Goal: Find contact information: Find contact information

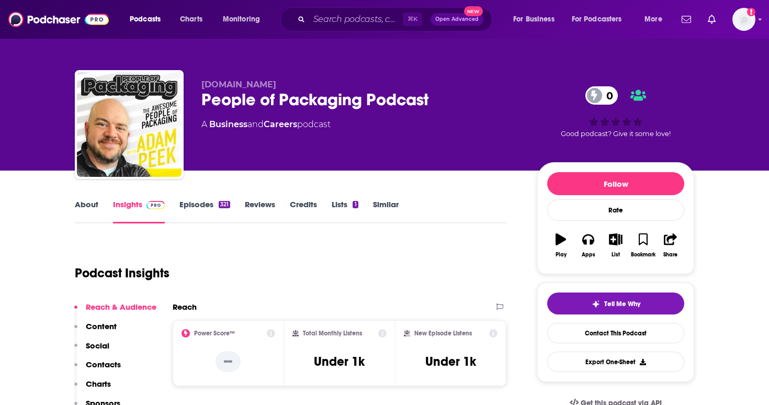
click at [206, 211] on link "Episodes 321" at bounding box center [204, 211] width 51 height 24
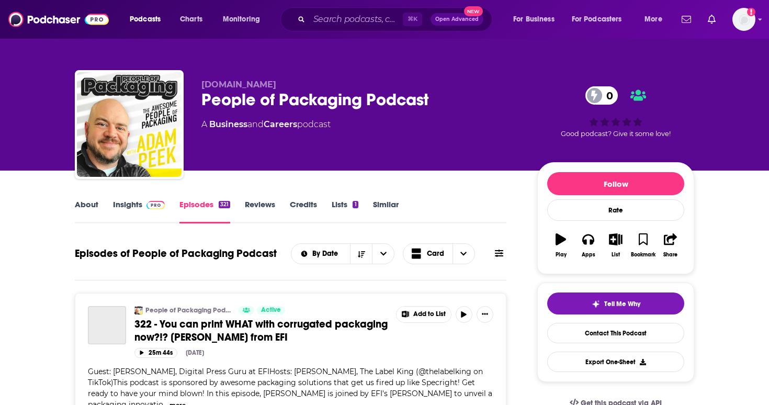
click at [148, 213] on link "Insights" at bounding box center [139, 211] width 52 height 24
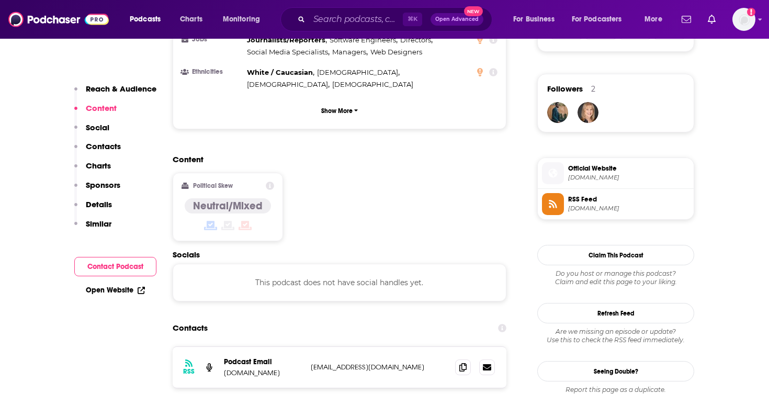
scroll to position [734, 0]
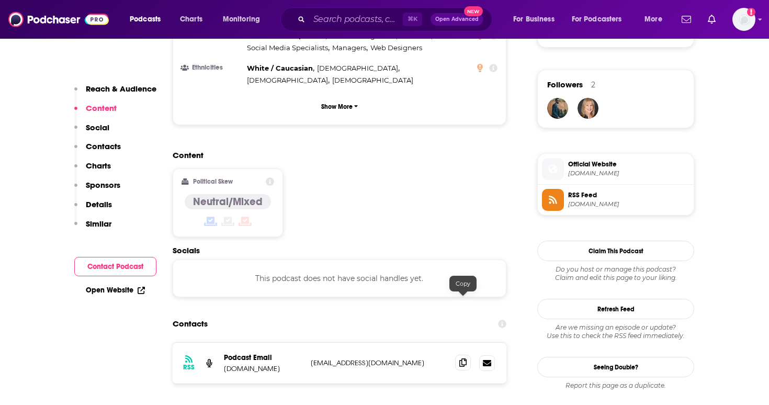
click at [461, 358] on icon at bounding box center [462, 362] width 7 height 8
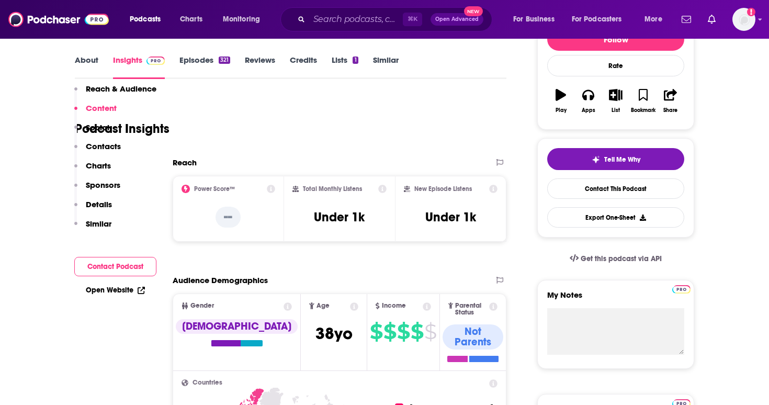
scroll to position [0, 0]
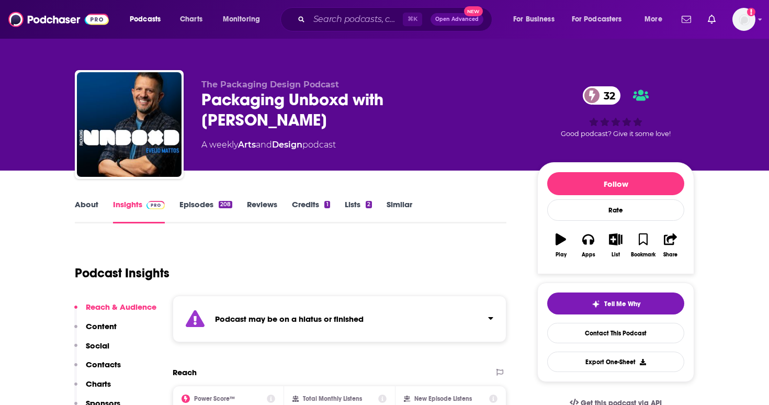
click at [202, 209] on link "Episodes 208" at bounding box center [205, 211] width 53 height 24
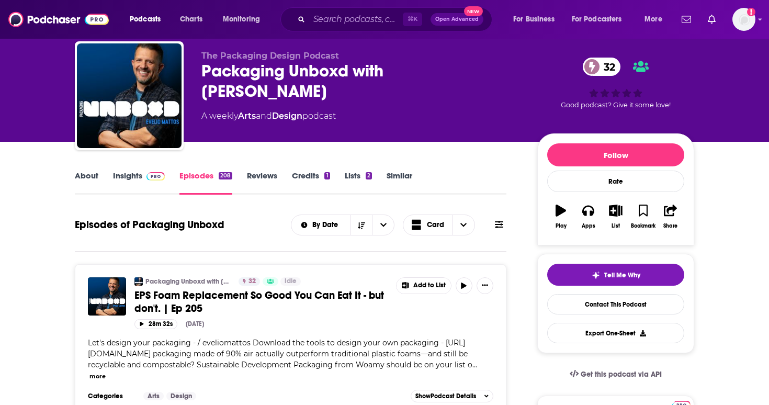
scroll to position [31, 0]
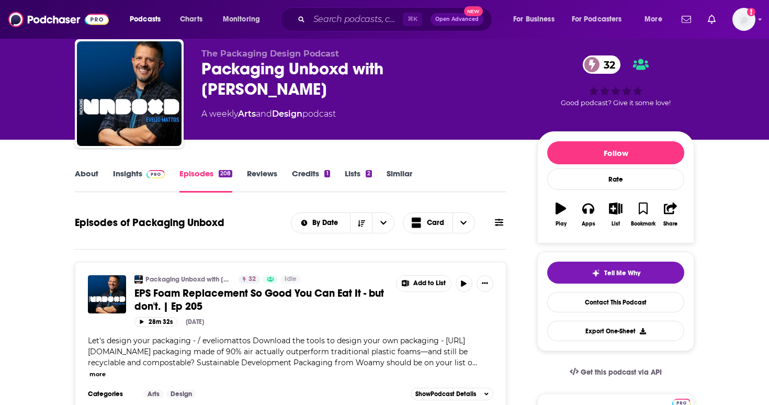
click at [138, 177] on link "Insights" at bounding box center [139, 180] width 52 height 24
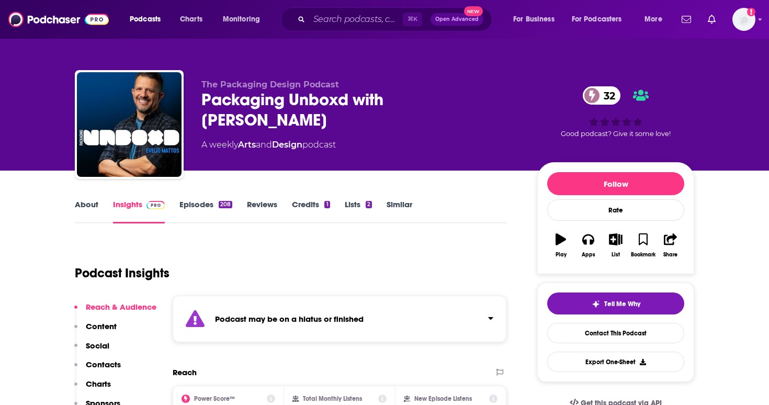
click at [214, 213] on link "Episodes 208" at bounding box center [205, 211] width 53 height 24
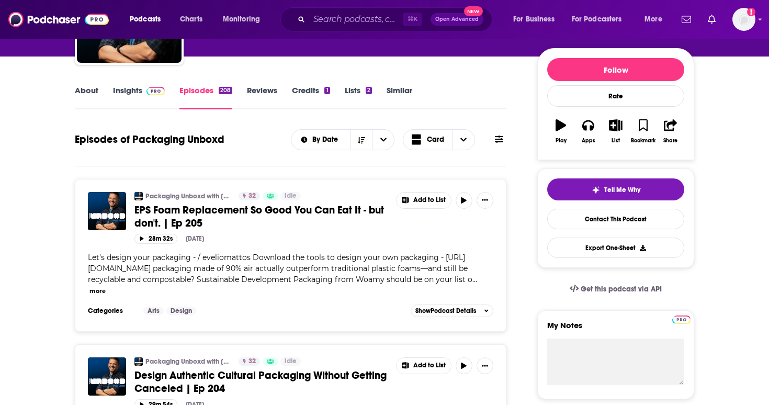
scroll to position [110, 0]
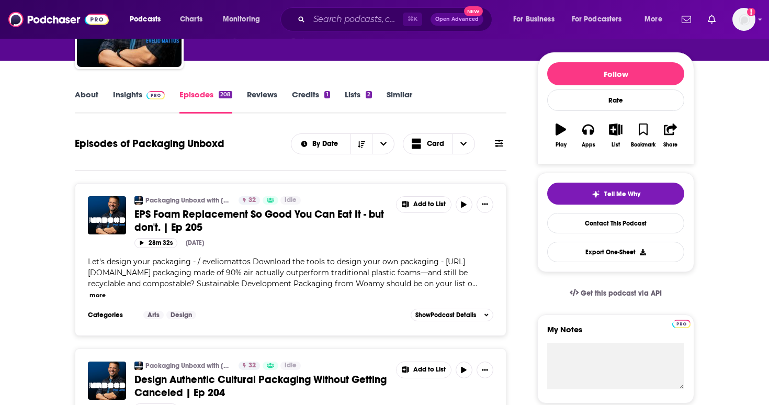
click at [142, 103] on link "Insights" at bounding box center [139, 101] width 52 height 24
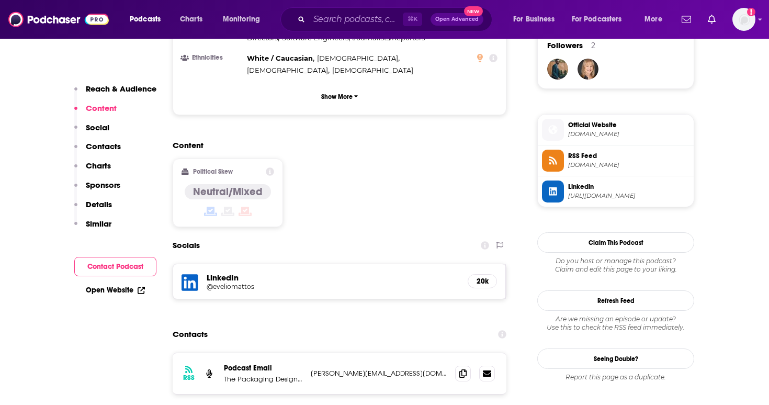
scroll to position [781, 0]
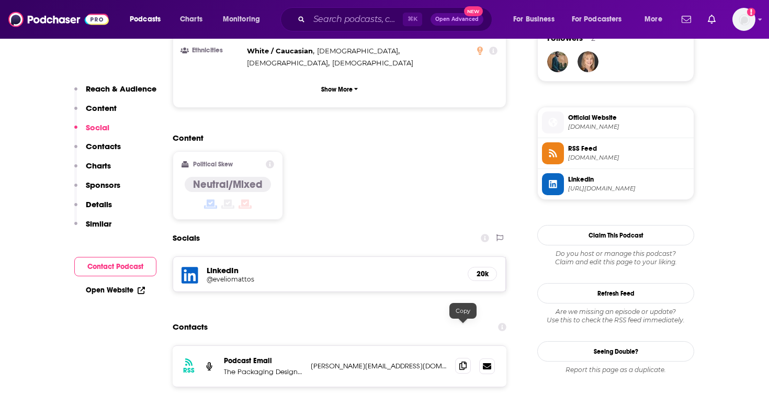
click at [457, 358] on span at bounding box center [463, 366] width 16 height 16
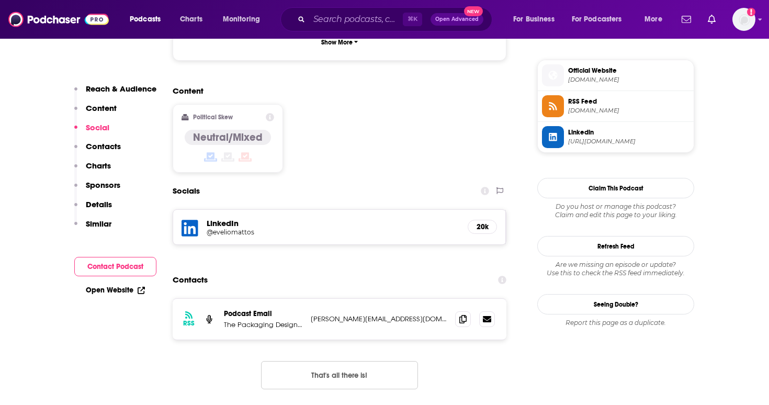
scroll to position [857, 0]
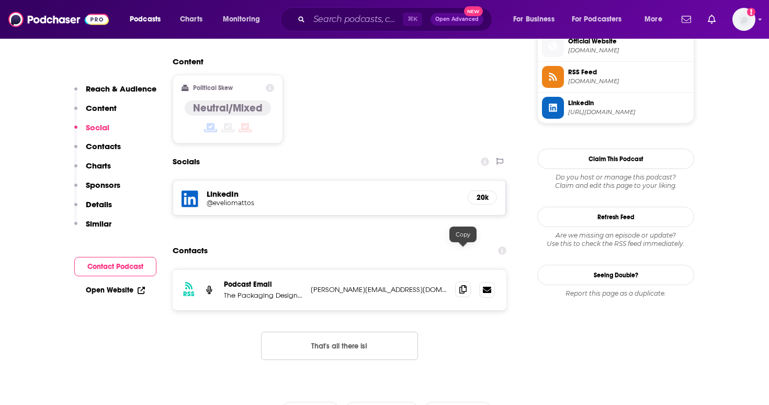
click at [459, 285] on icon at bounding box center [462, 289] width 7 height 8
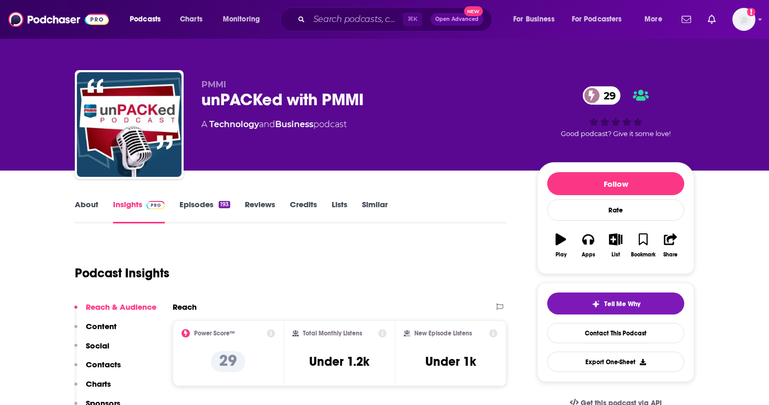
click at [189, 203] on link "Episodes 193" at bounding box center [204, 211] width 51 height 24
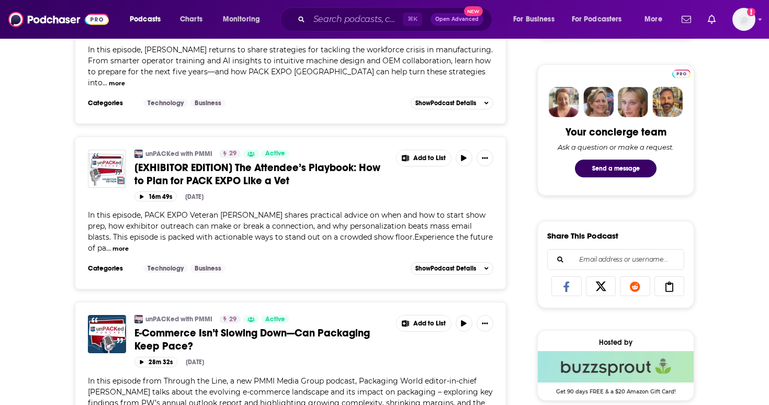
scroll to position [469, 0]
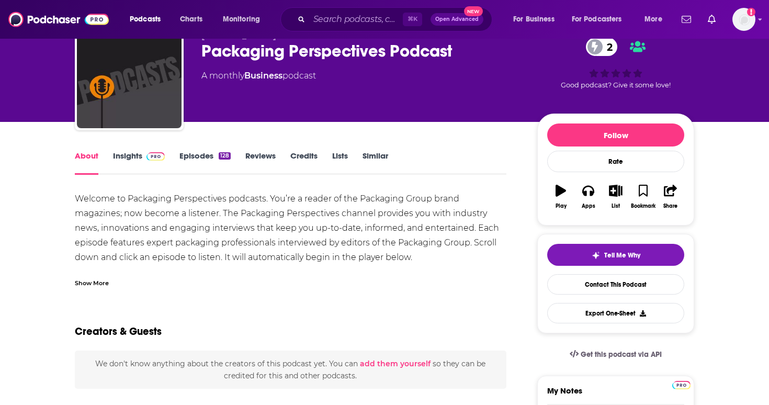
scroll to position [61, 0]
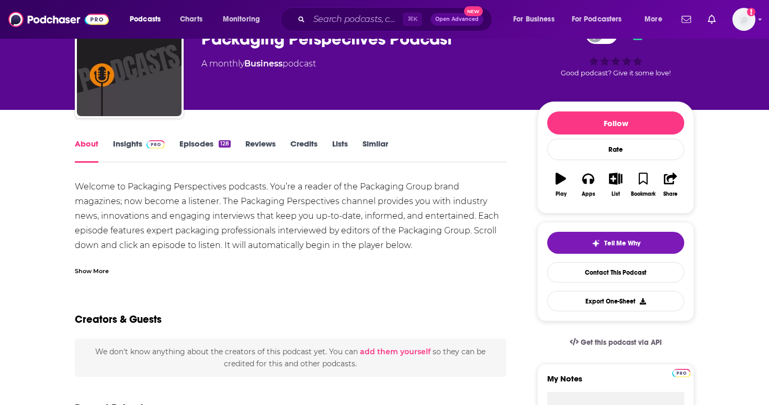
click at [199, 149] on link "Episodes 128" at bounding box center [204, 151] width 51 height 24
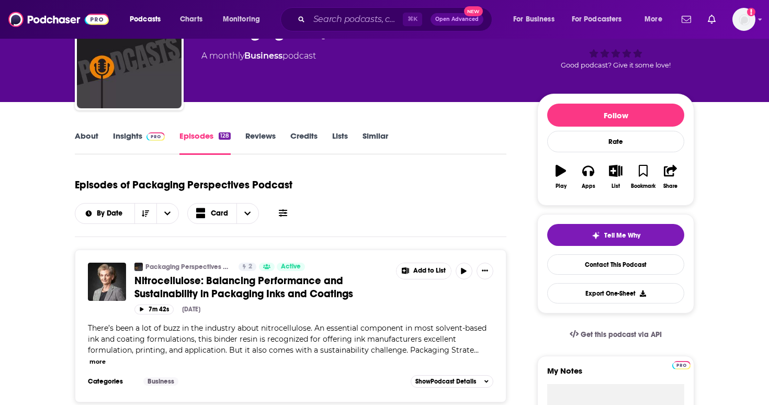
scroll to position [64, 0]
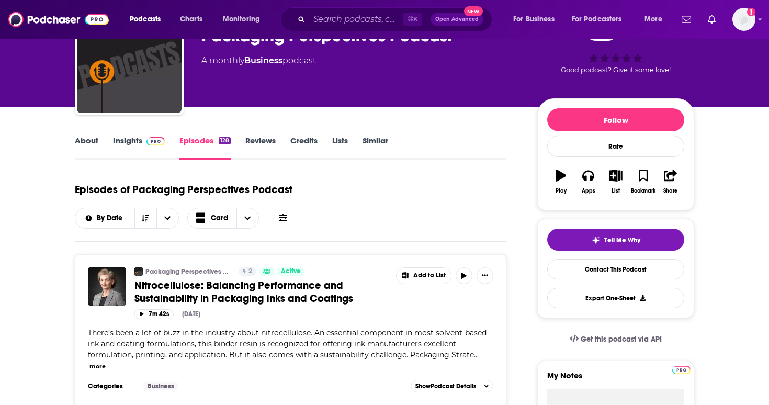
click at [90, 140] on link "About" at bounding box center [87, 147] width 24 height 24
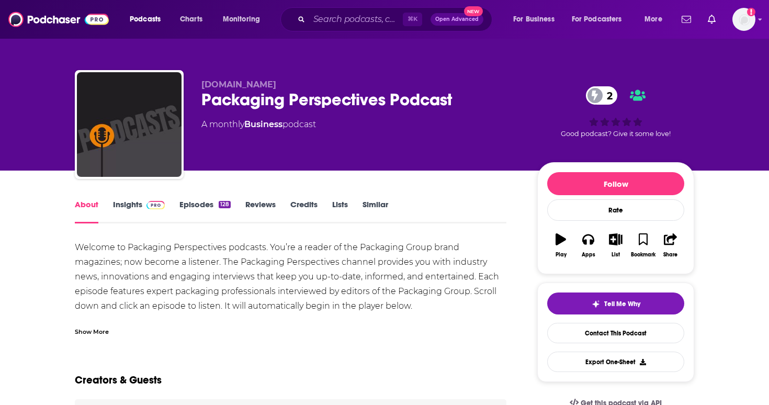
click at [138, 204] on link "Insights" at bounding box center [139, 211] width 52 height 24
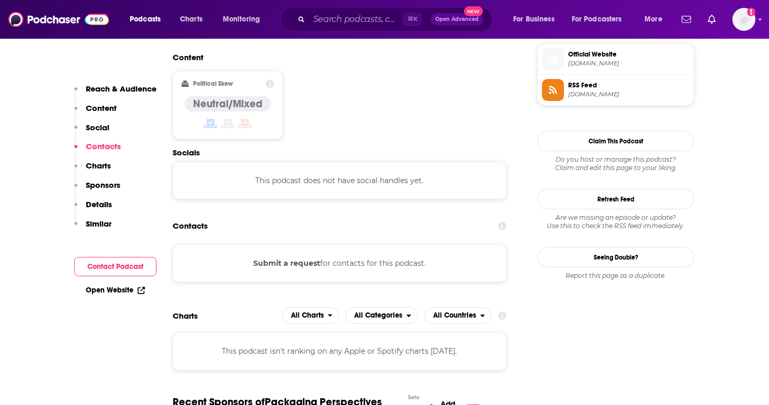
scroll to position [846, 0]
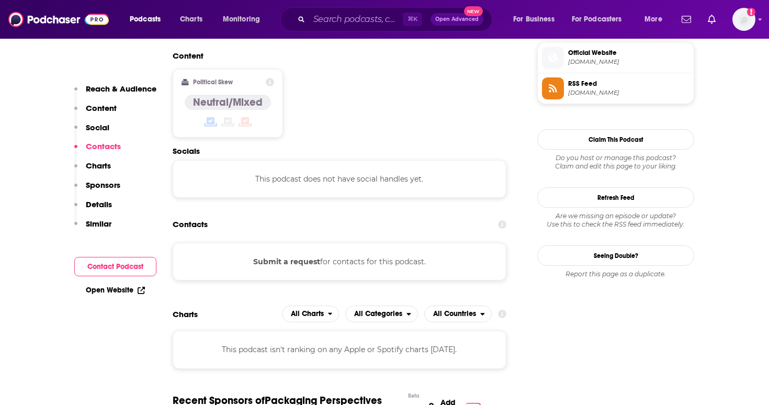
click at [271, 256] on button "Submit a request" at bounding box center [286, 262] width 67 height 12
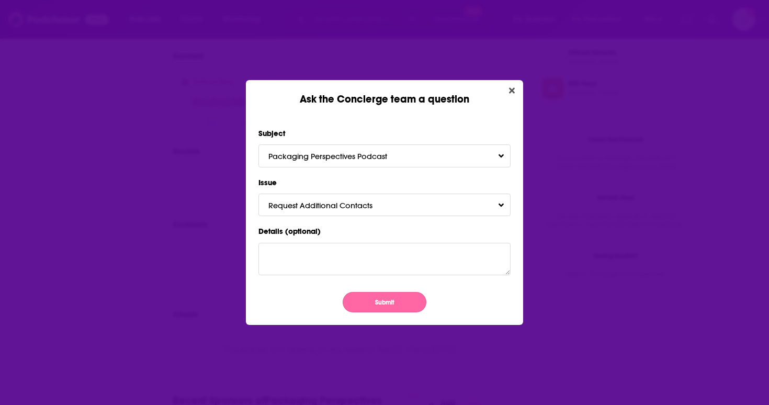
click at [358, 300] on button "Submit" at bounding box center [385, 302] width 84 height 20
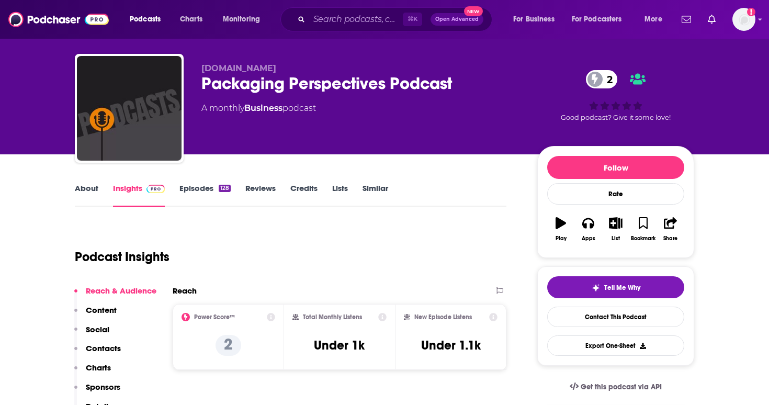
scroll to position [15, 0]
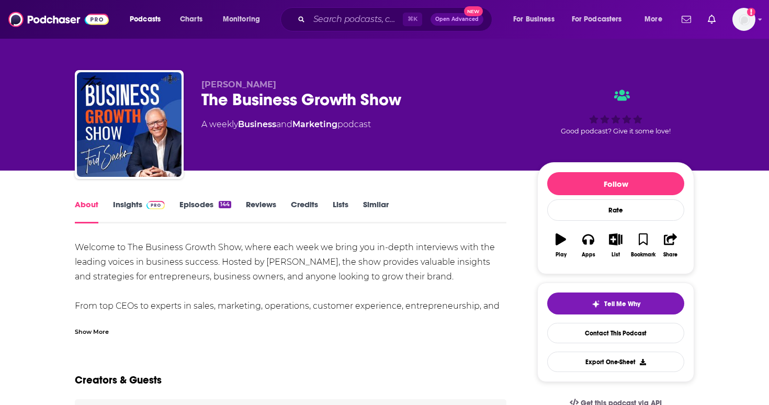
click at [208, 202] on link "Episodes 144" at bounding box center [205, 211] width 52 height 24
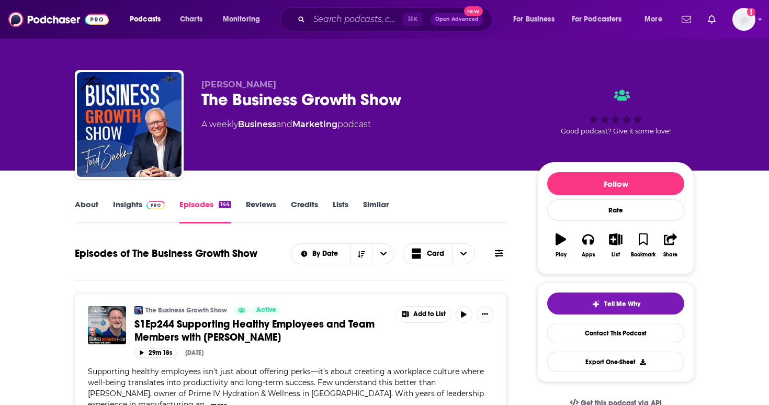
click at [139, 209] on link "Insights" at bounding box center [139, 211] width 52 height 24
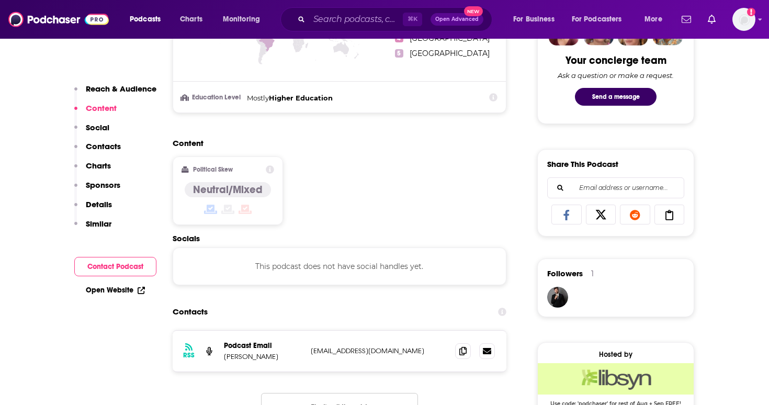
scroll to position [556, 0]
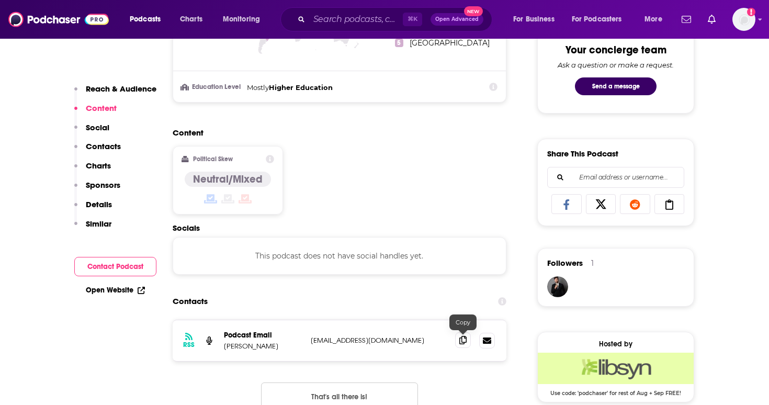
click at [465, 341] on icon at bounding box center [462, 340] width 7 height 8
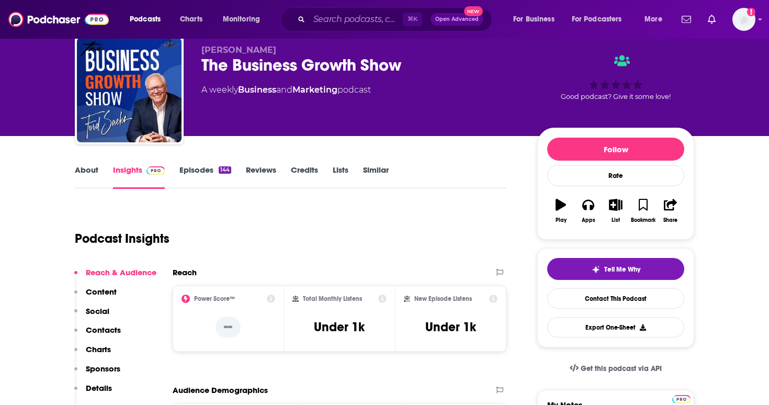
scroll to position [0, 0]
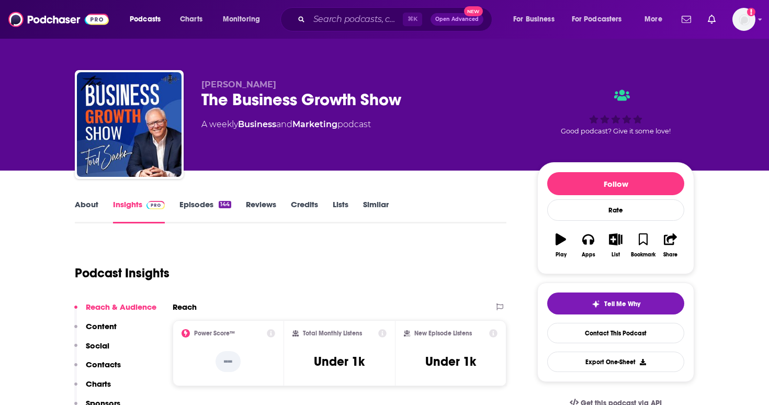
click at [215, 209] on link "Episodes 144" at bounding box center [205, 211] width 52 height 24
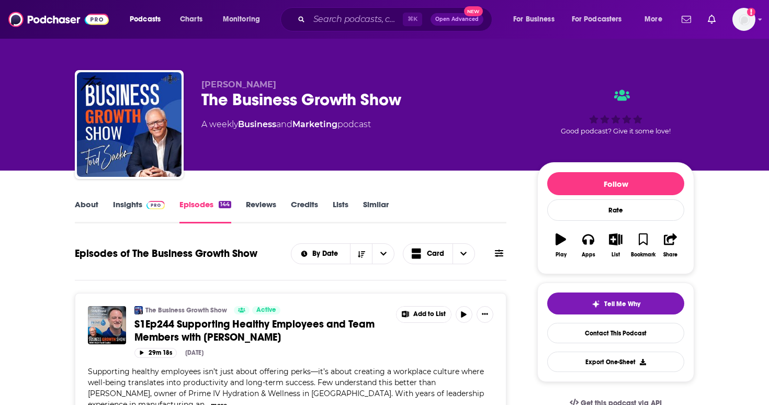
click at [152, 213] on link "Insights" at bounding box center [139, 211] width 52 height 24
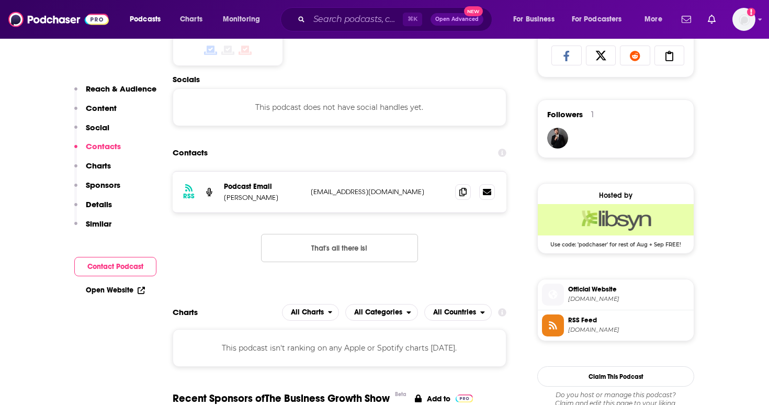
scroll to position [705, 0]
click at [463, 193] on icon at bounding box center [462, 191] width 7 height 8
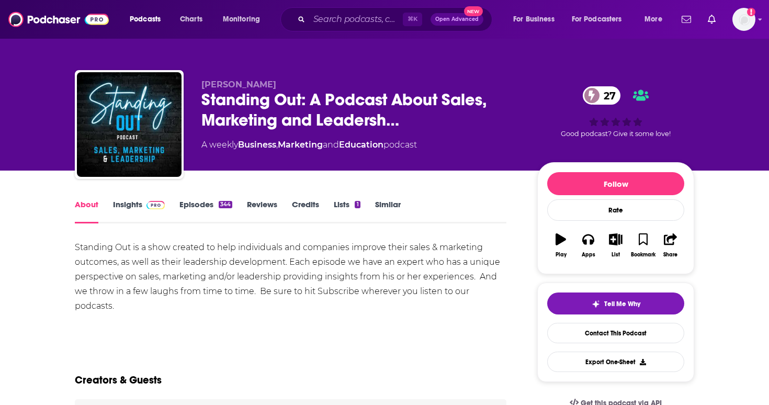
click at [204, 216] on link "Episodes 344" at bounding box center [205, 211] width 53 height 24
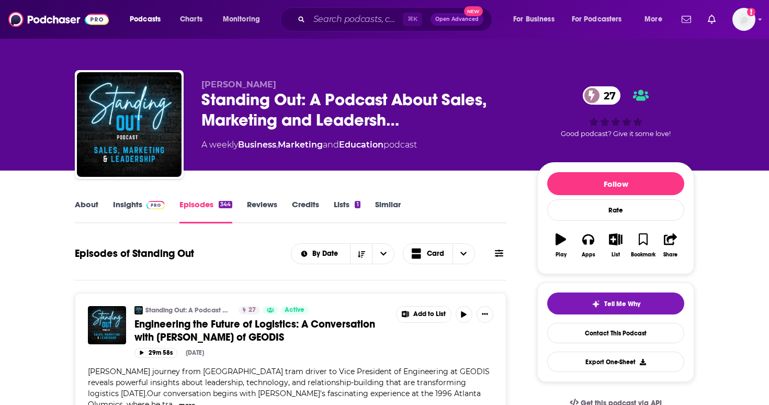
click at [90, 219] on link "About" at bounding box center [87, 211] width 24 height 24
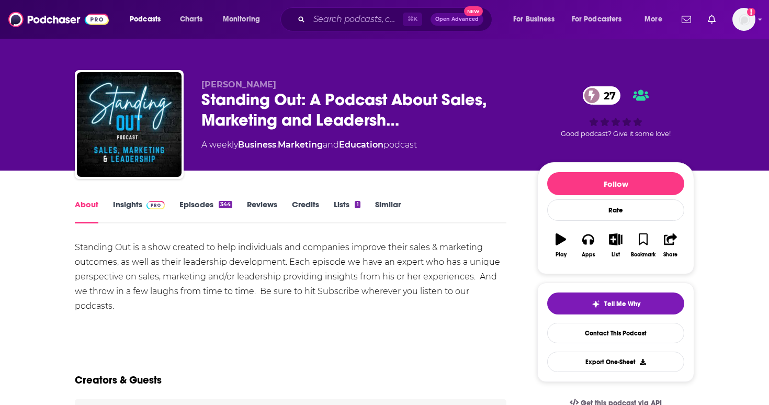
click at [145, 222] on link "Insights" at bounding box center [139, 211] width 52 height 24
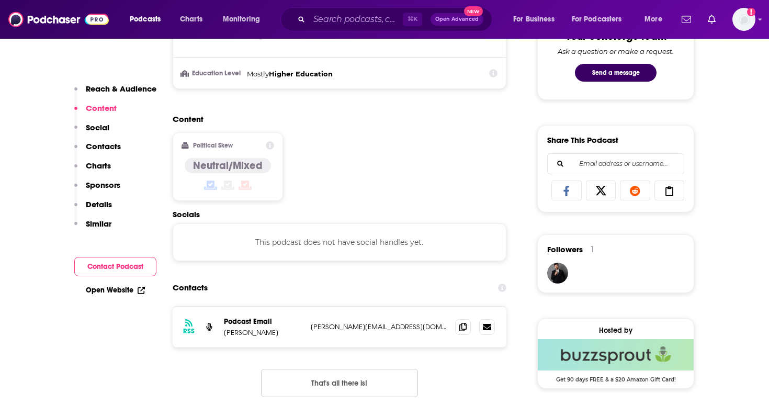
scroll to position [572, 0]
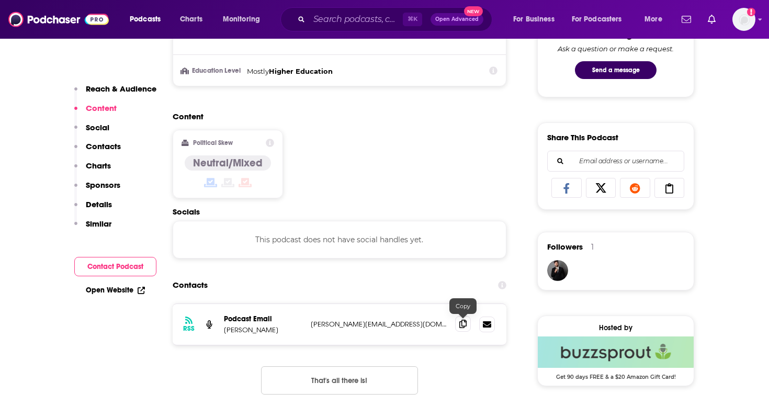
click at [462, 323] on icon at bounding box center [462, 324] width 7 height 8
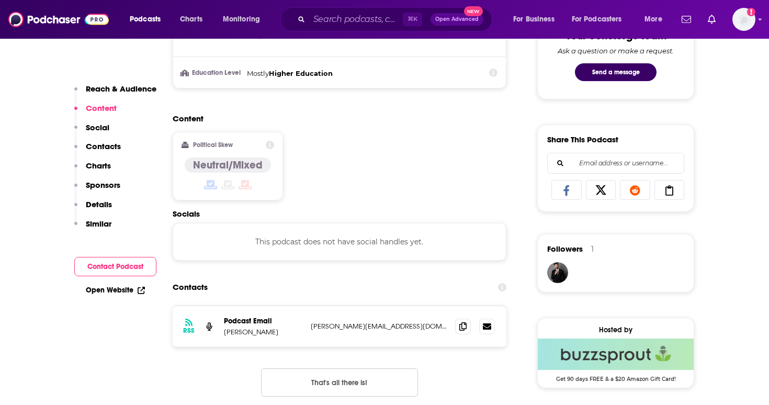
scroll to position [574, 0]
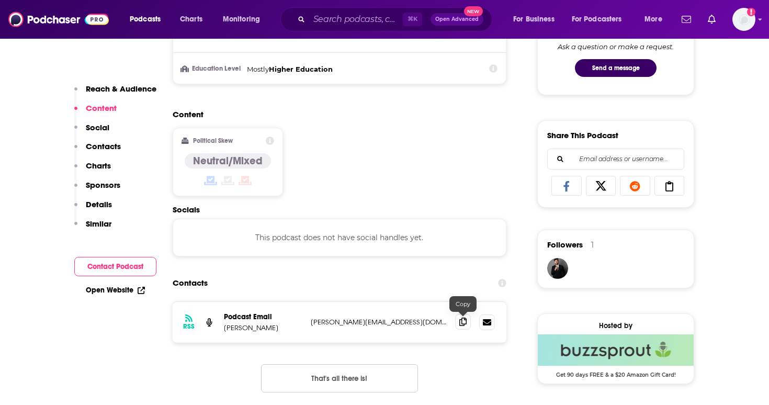
click at [467, 321] on span at bounding box center [463, 322] width 16 height 16
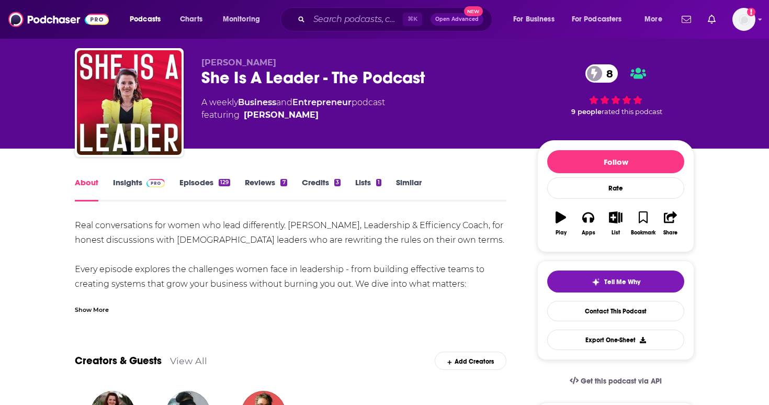
scroll to position [25, 0]
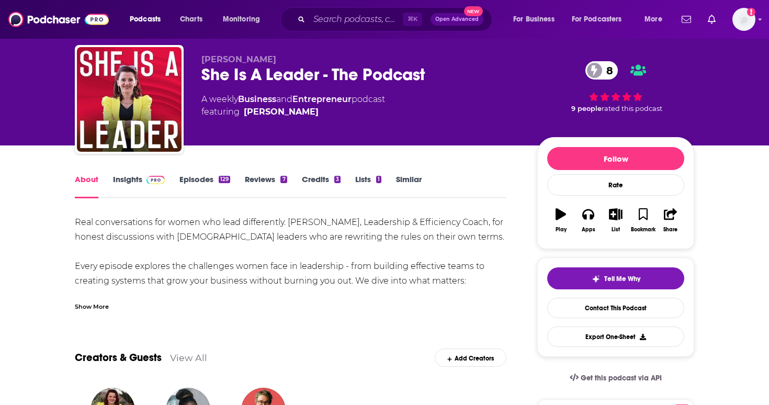
click at [212, 185] on link "Episodes 129" at bounding box center [204, 186] width 51 height 24
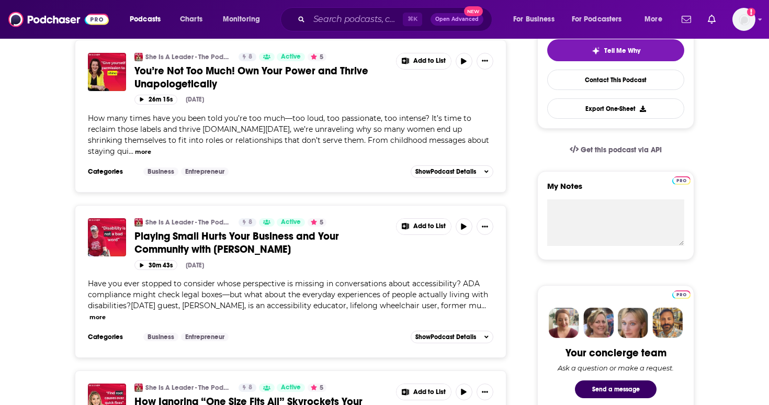
scroll to position [213, 0]
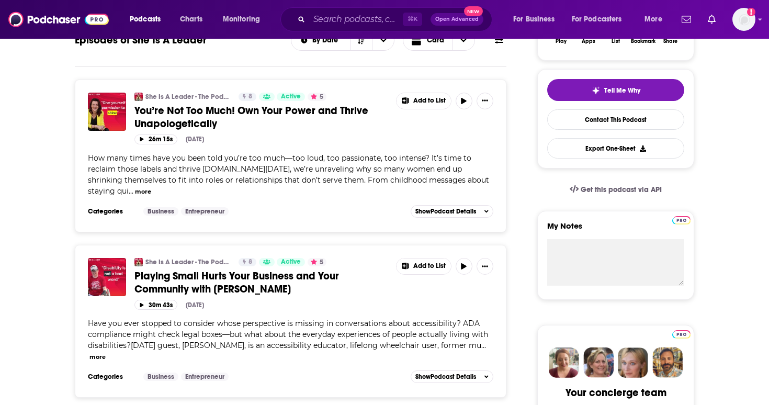
click at [141, 190] on button "more" at bounding box center [143, 191] width 16 height 9
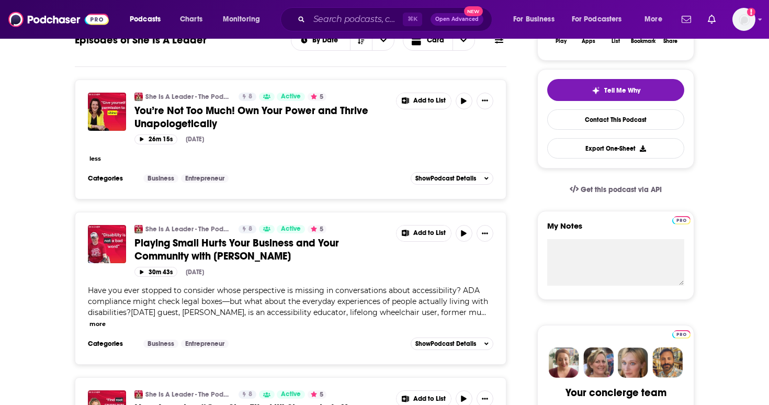
click at [96, 157] on button "less" at bounding box center [95, 158] width 12 height 9
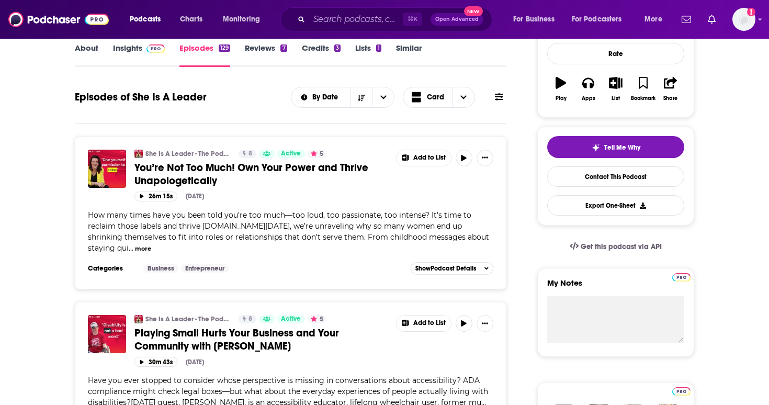
scroll to position [71, 0]
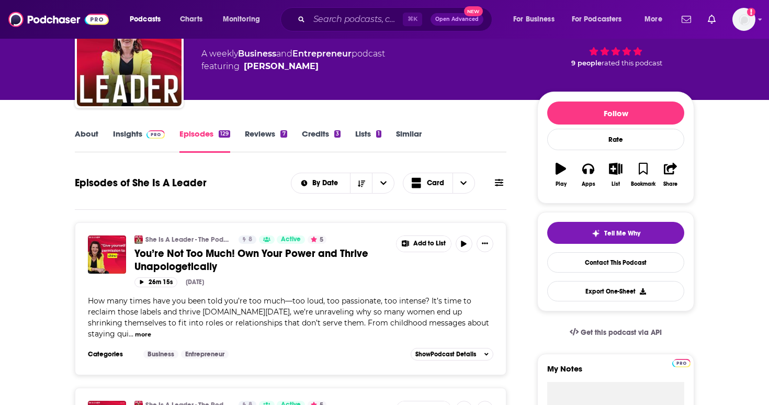
click at [138, 147] on link "Insights" at bounding box center [139, 141] width 52 height 24
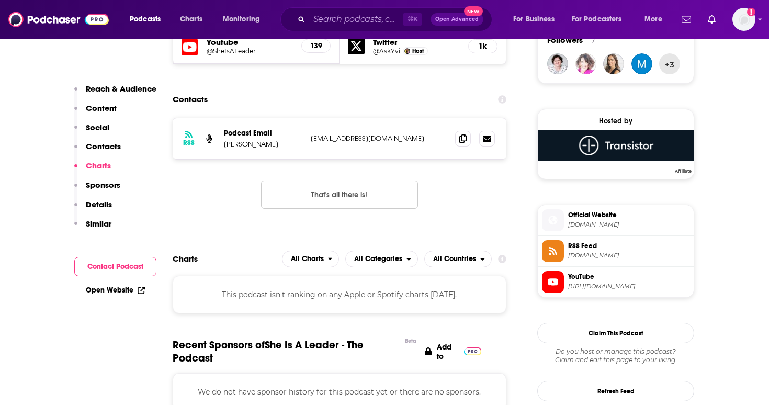
scroll to position [772, 0]
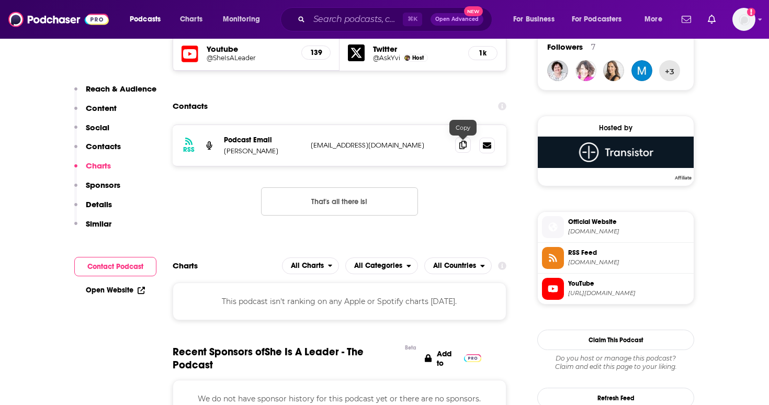
click at [470, 143] on span at bounding box center [463, 145] width 16 height 16
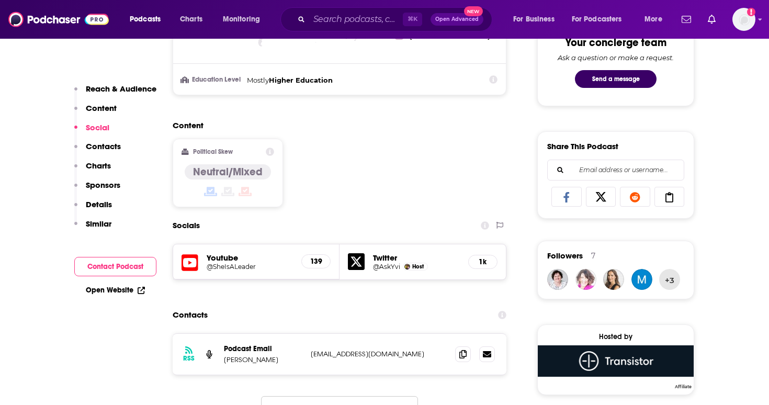
scroll to position [740, 0]
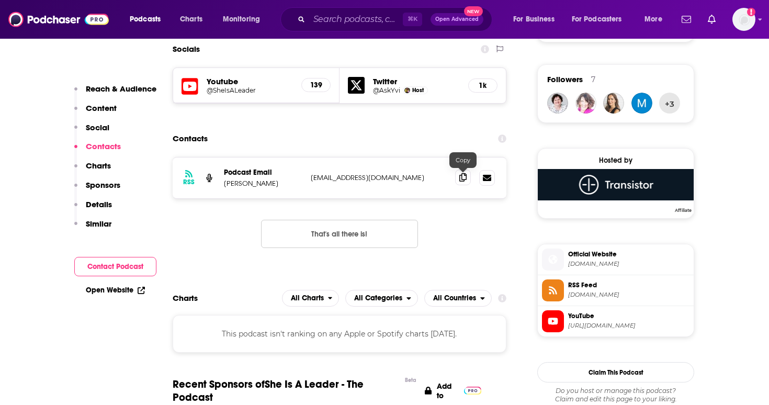
click at [466, 180] on icon at bounding box center [462, 177] width 7 height 8
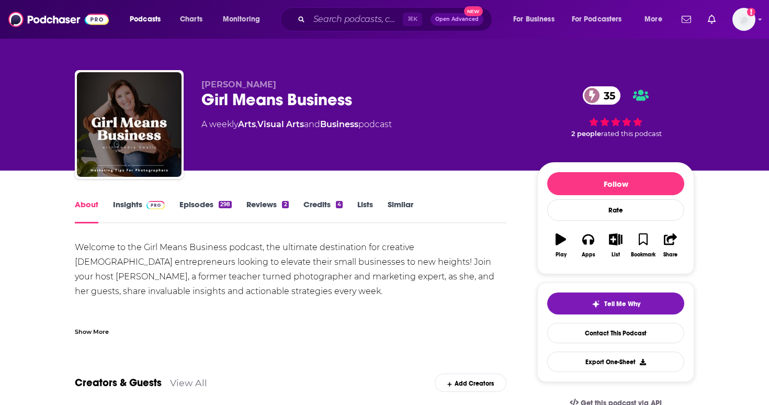
click at [217, 206] on link "Episodes 298" at bounding box center [205, 211] width 52 height 24
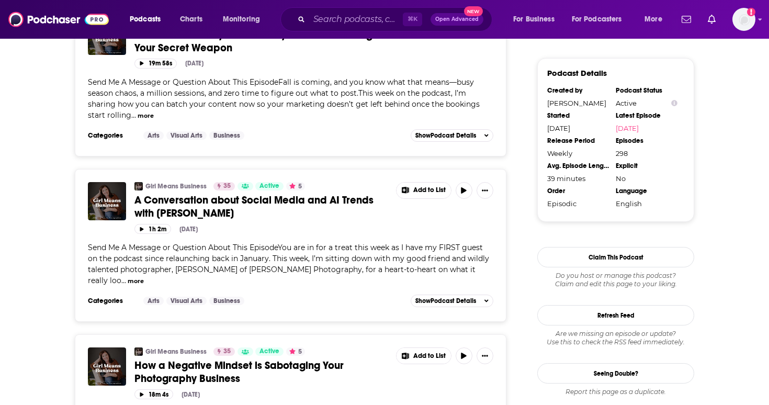
scroll to position [709, 0]
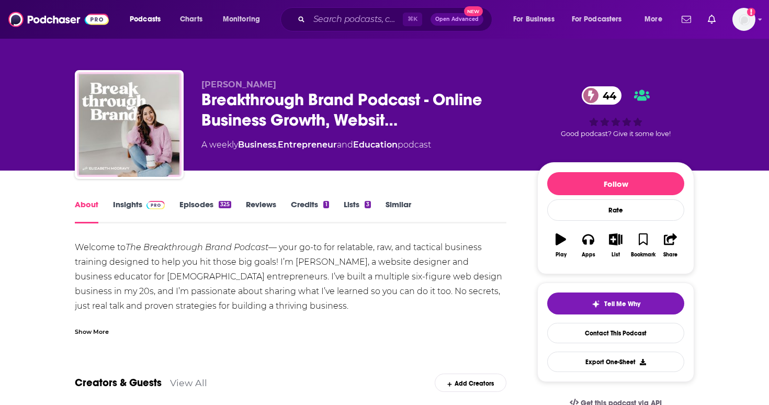
click at [206, 205] on link "Episodes 325" at bounding box center [205, 211] width 52 height 24
